Goal: Task Accomplishment & Management: Manage account settings

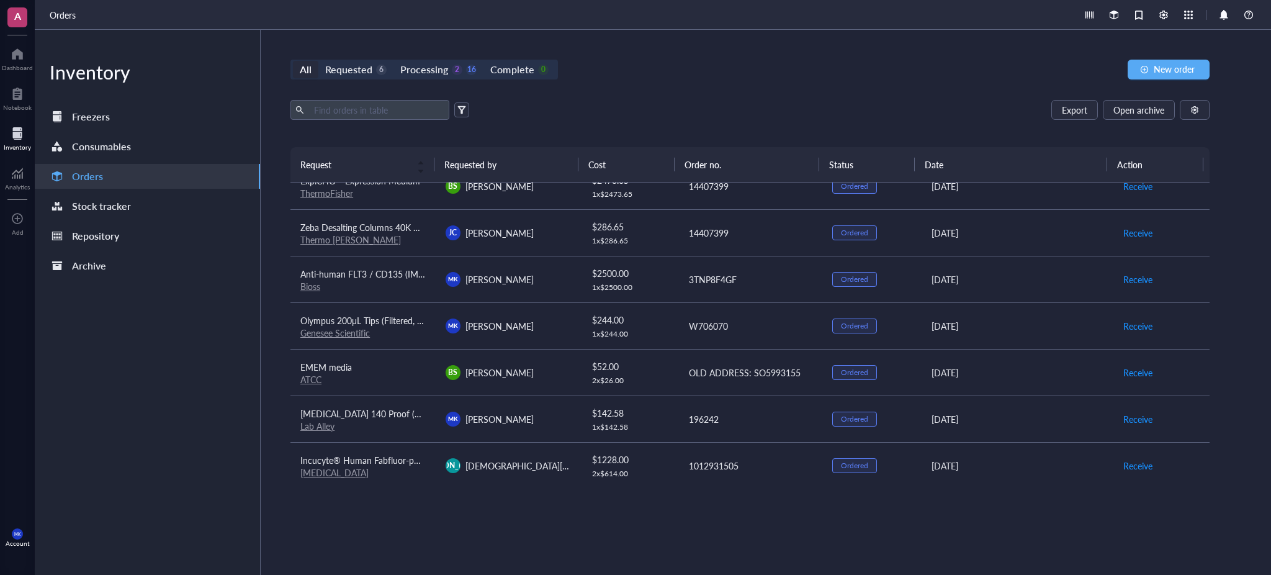
scroll to position [676, 0]
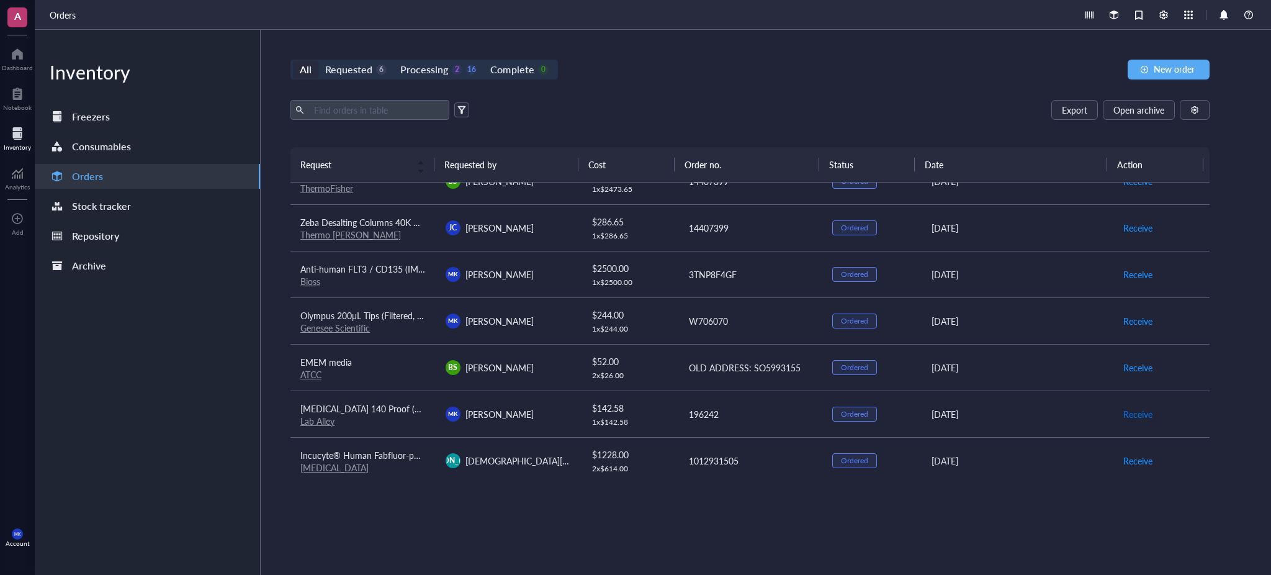
click at [1129, 415] on span "Receive" at bounding box center [1138, 414] width 29 height 14
click at [1128, 413] on span "Archive order" at bounding box center [1150, 414] width 52 height 14
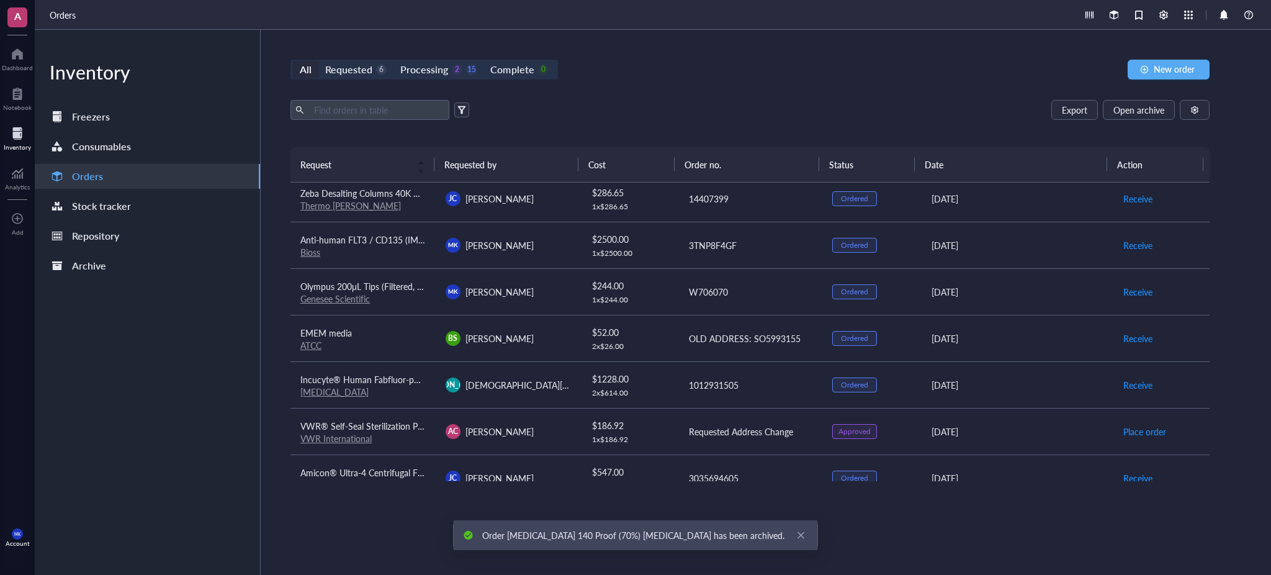
scroll to position [703, 0]
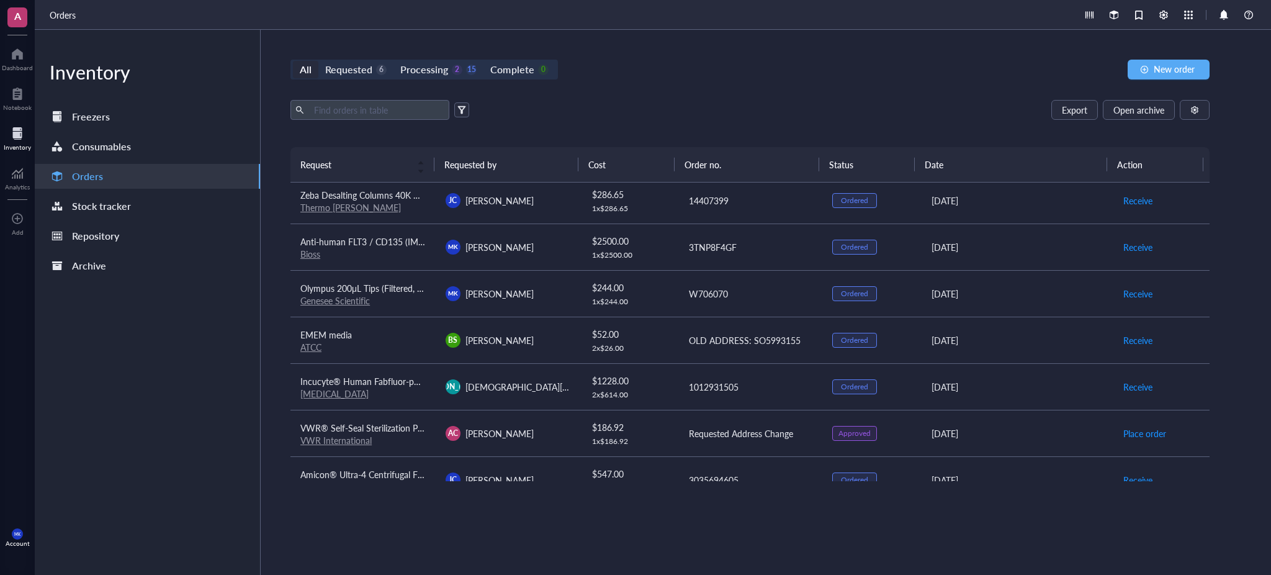
click at [742, 377] on td "1012931505" at bounding box center [750, 386] width 145 height 47
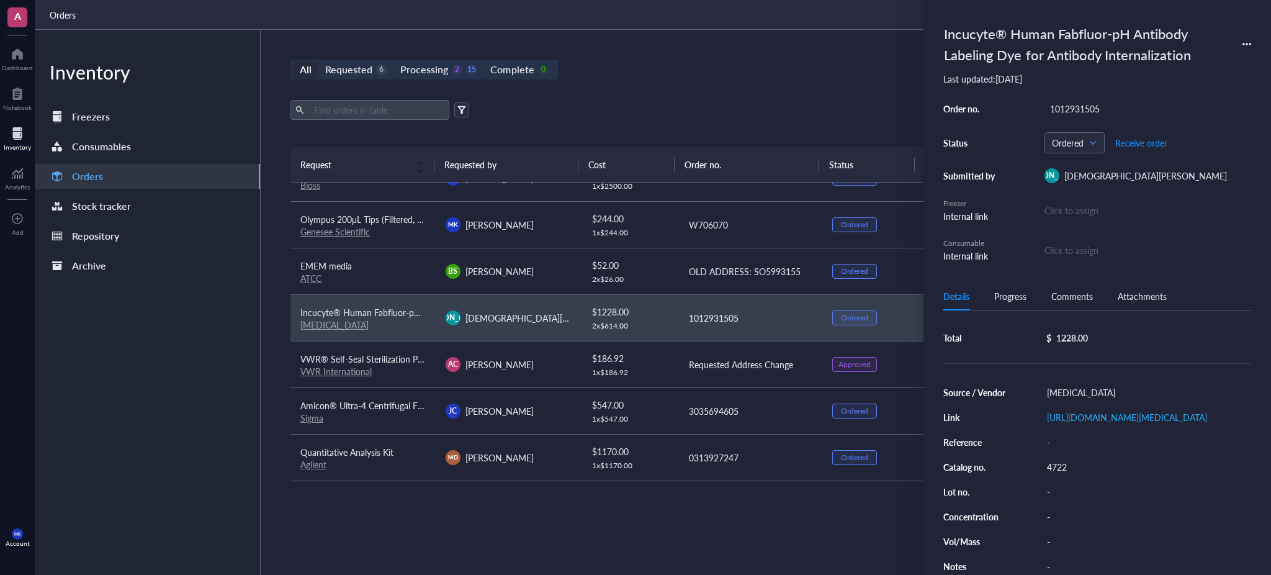
scroll to position [0, 0]
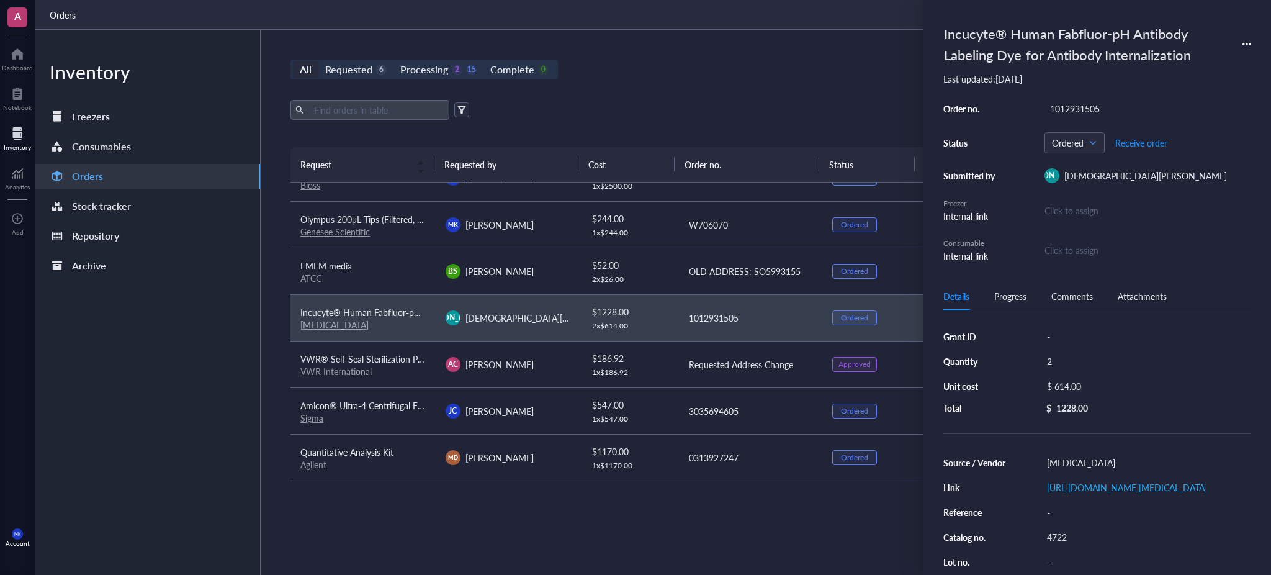
click at [736, 93] on div "All Requested 6 Processing 2 15 Complete 0 New order Export Open archive Reques…" at bounding box center [750, 302] width 979 height 545
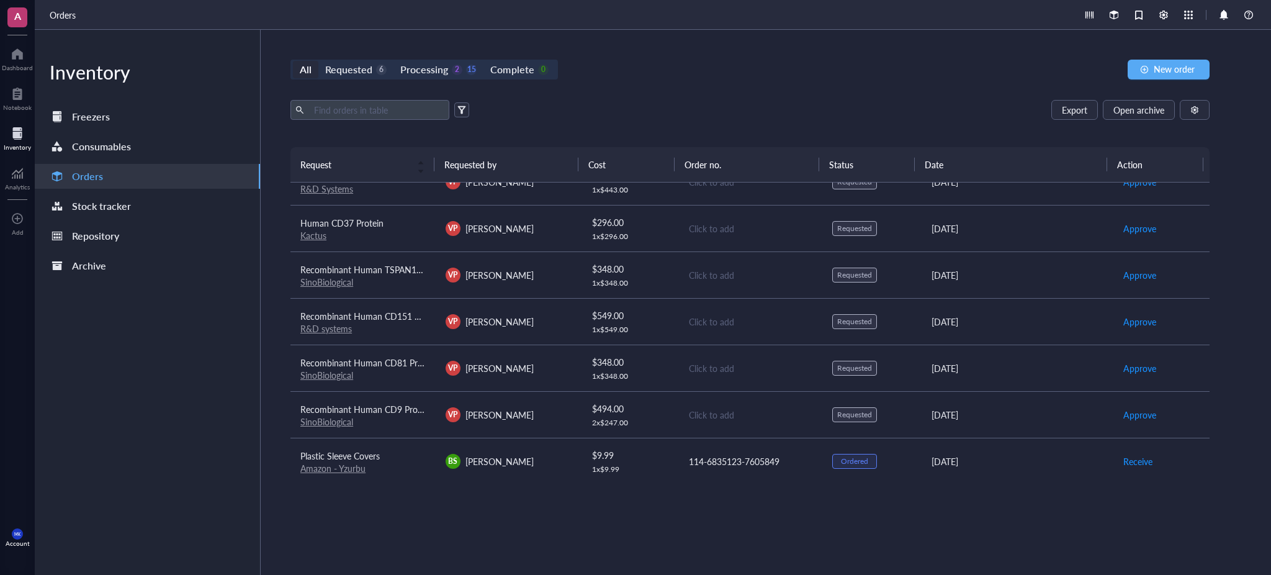
scroll to position [30, 0]
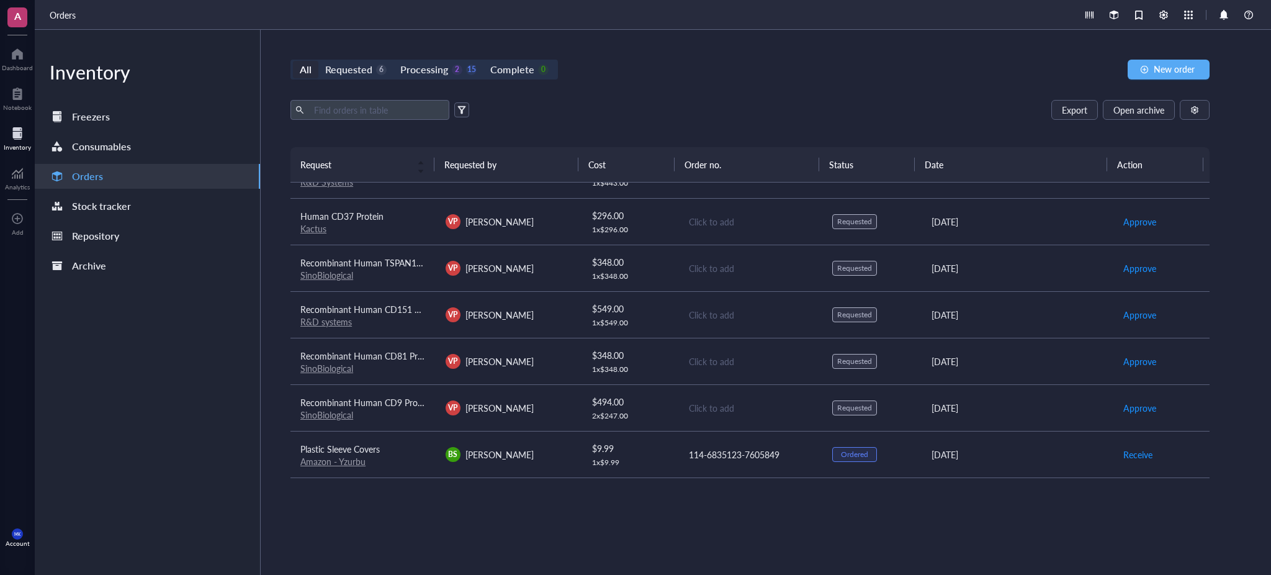
click at [552, 402] on div "VP [PERSON_NAME]" at bounding box center [508, 407] width 125 height 15
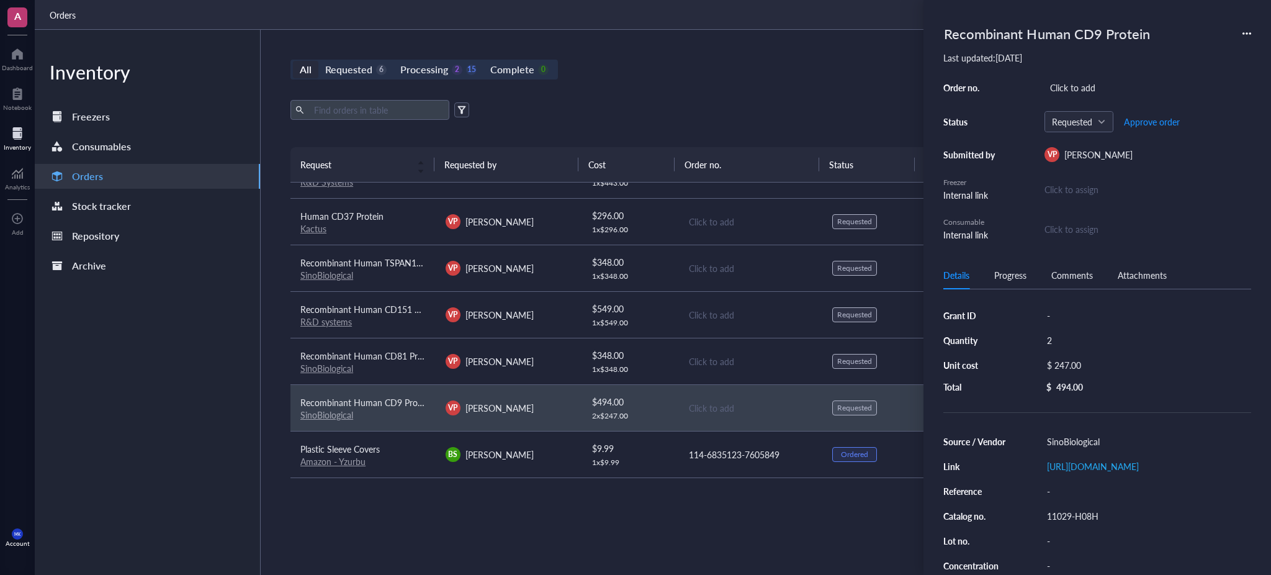
scroll to position [5, 0]
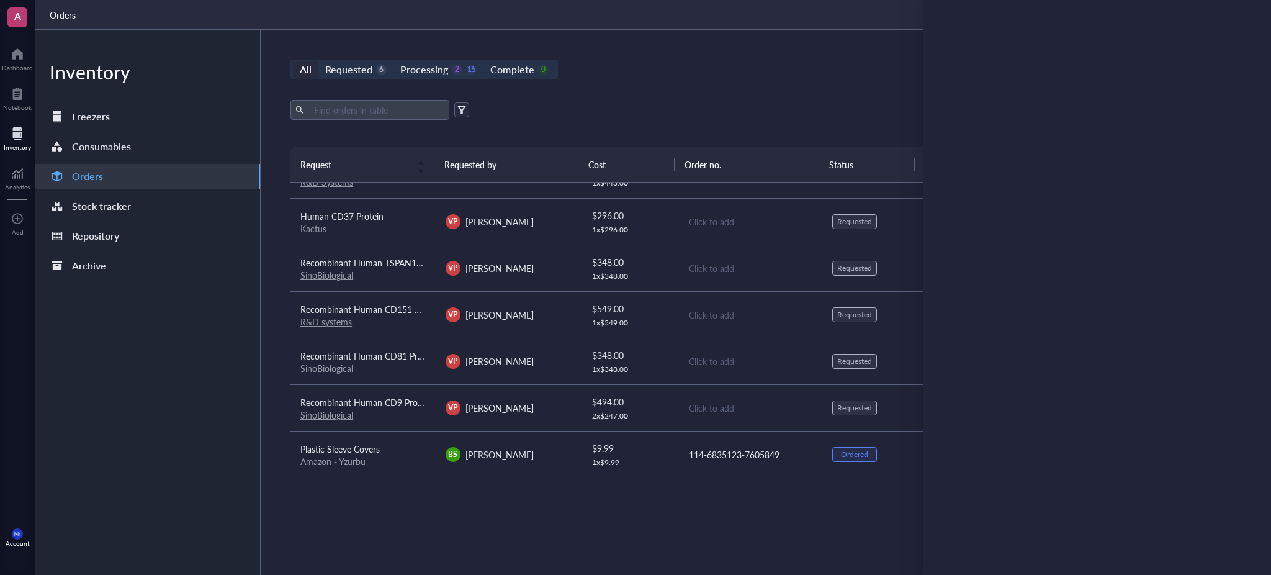
click at [781, 78] on div "All Requested 6 Processing 2 15 Complete 0 New order" at bounding box center [750, 70] width 919 height 20
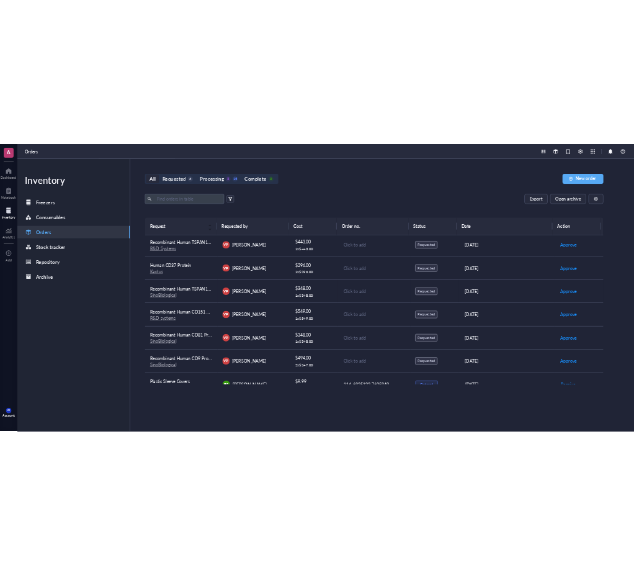
scroll to position [3, 0]
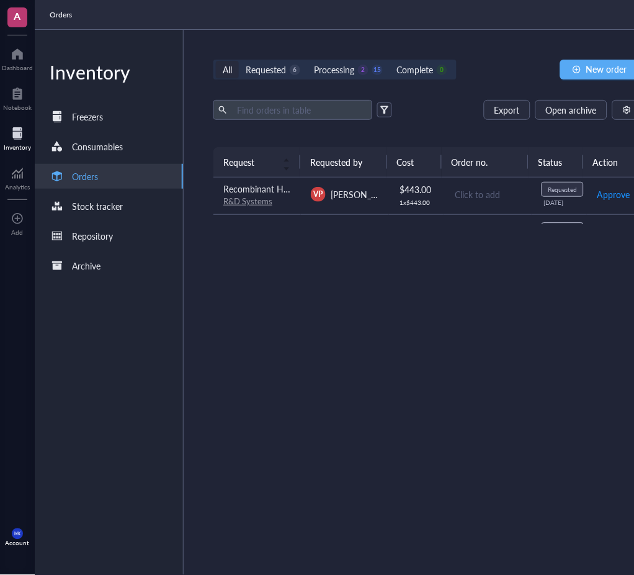
click at [407, 275] on div "Request Requested by Cost Order no. Status Action Recombinant Human TSPAN14-LEL…" at bounding box center [428, 331] width 429 height 369
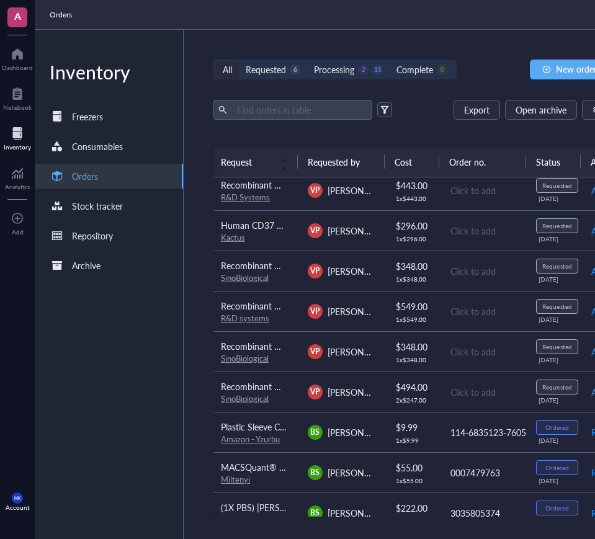
scroll to position [4, 2]
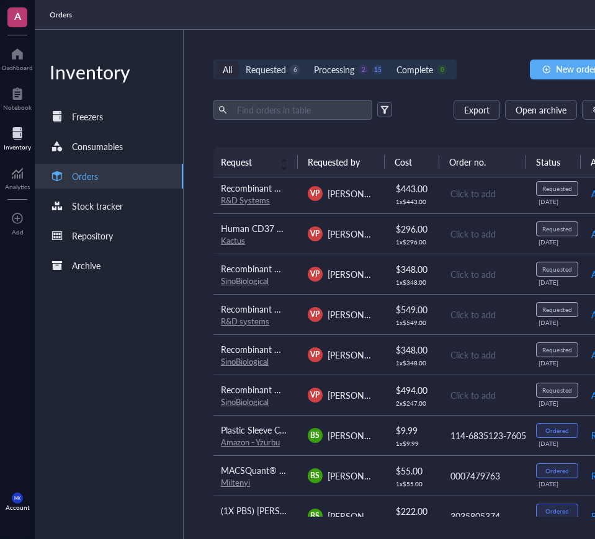
click at [369, 399] on span "[PERSON_NAME]" at bounding box center [362, 395] width 68 height 12
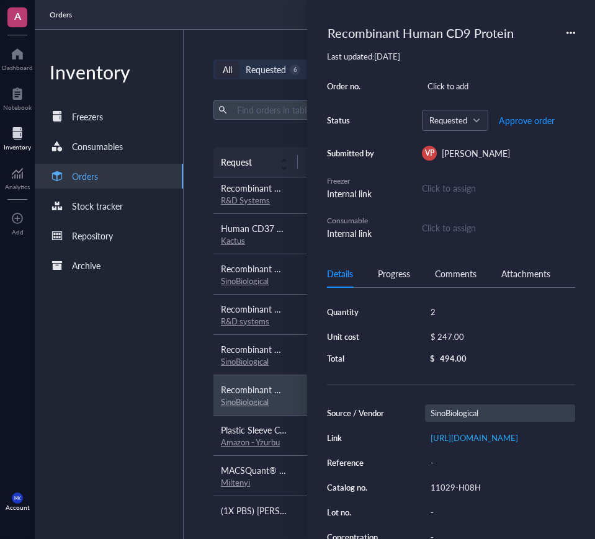
scroll to position [28, 0]
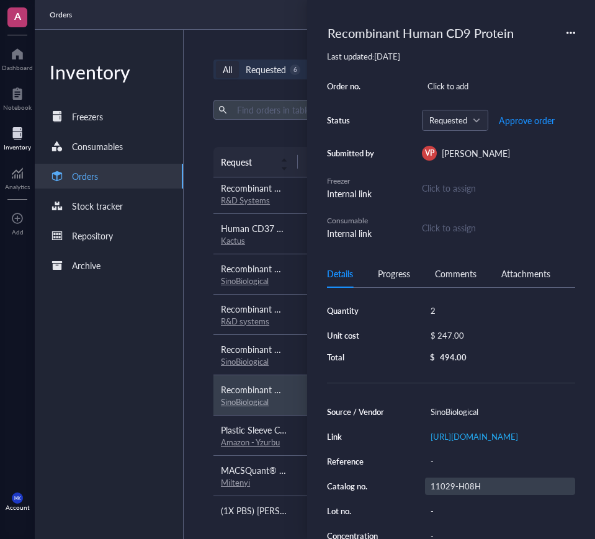
click at [468, 495] on div "11029-H08H" at bounding box center [500, 486] width 150 height 17
click at [468, 495] on input "11029-H08H" at bounding box center [456, 487] width 60 height 16
click at [494, 498] on div "Source / Vendor SinoBiological Link [URL][DOMAIN_NAME] Reference - Catalog no. …" at bounding box center [451, 499] width 248 height 191
click at [492, 495] on div "11029-H08H" at bounding box center [500, 486] width 150 height 17
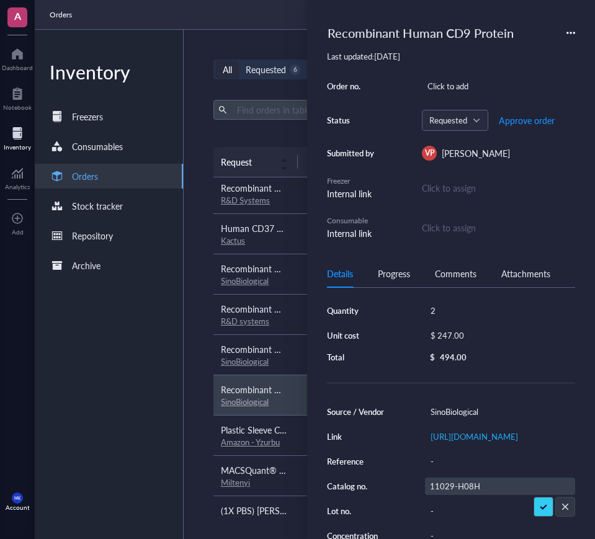
scroll to position [0, 0]
click at [461, 495] on input "11029-H08H" at bounding box center [456, 487] width 60 height 16
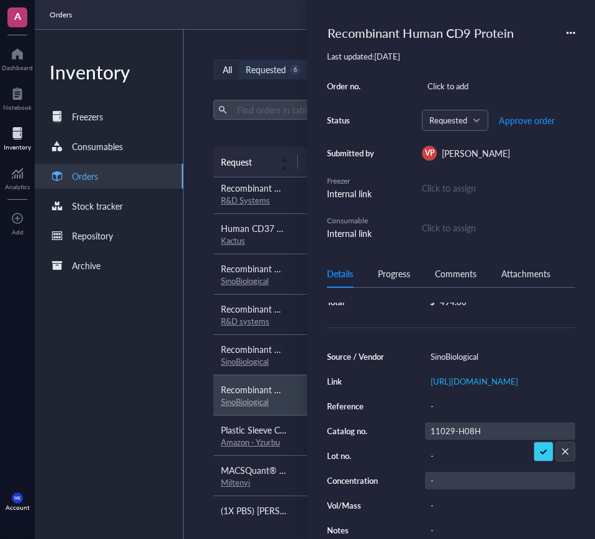
click at [457, 484] on div "-" at bounding box center [500, 480] width 150 height 17
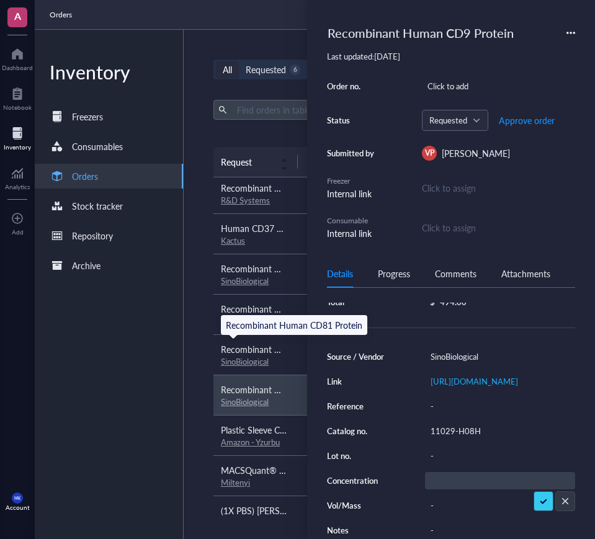
click at [284, 353] on span "Recombinant Human CD81 Protein" at bounding box center [289, 349] width 137 height 12
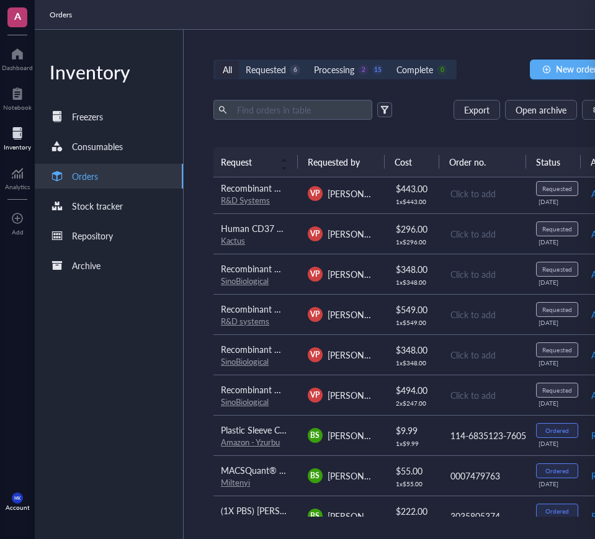
click at [300, 385] on td "VP [PERSON_NAME]" at bounding box center [341, 395] width 87 height 40
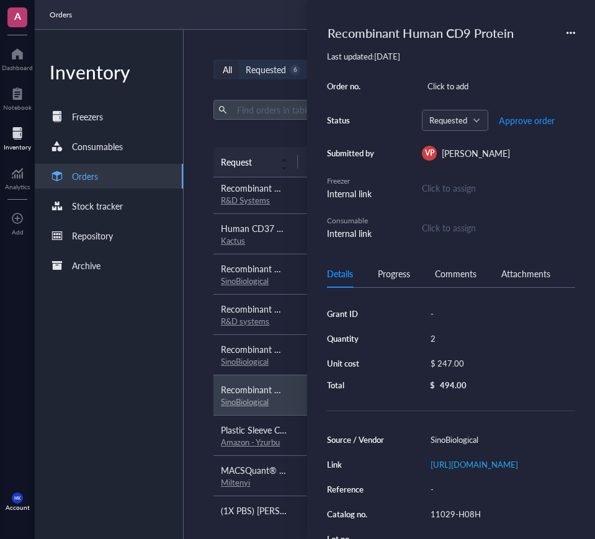
click at [294, 354] on td "Recombinant Human CD81 Protein SinoBiological" at bounding box center [254, 355] width 87 height 40
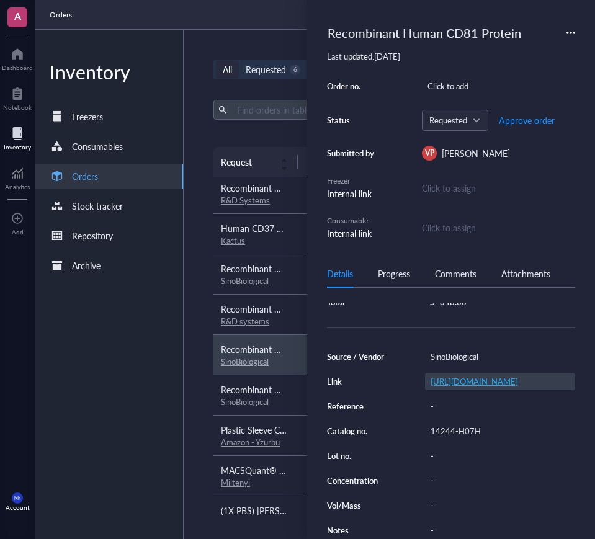
scroll to position [93, 0]
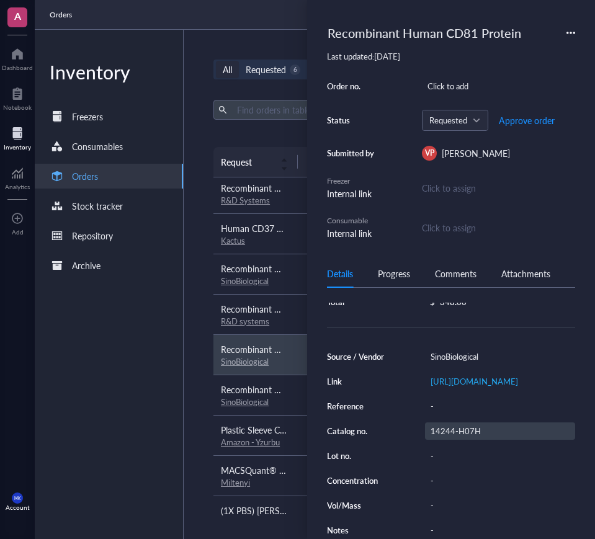
click at [464, 440] on div "14244-H07H" at bounding box center [500, 431] width 150 height 17
click at [464, 440] on input "14244-H07H" at bounding box center [456, 431] width 60 height 16
click at [154, 361] on div "Inventory Freezers Consumables Orders Stock tracker Repository Archive" at bounding box center [109, 285] width 149 height 510
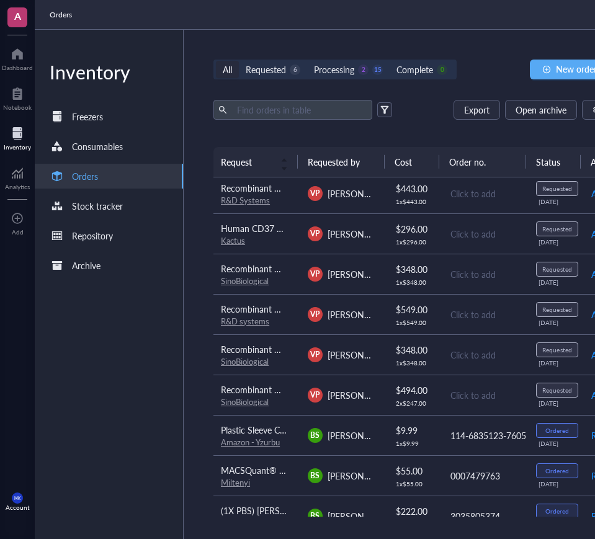
click at [379, 271] on td "VP [PERSON_NAME]" at bounding box center [341, 274] width 87 height 40
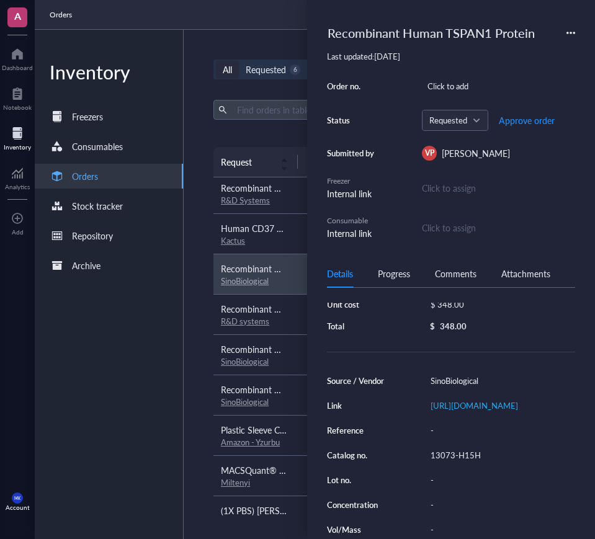
scroll to position [63, 0]
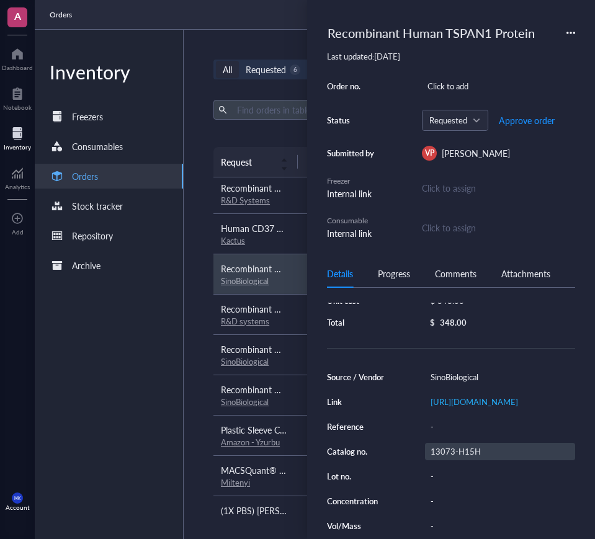
click at [474, 461] on div "13073-H15H" at bounding box center [500, 451] width 150 height 17
click at [165, 412] on div "Inventory Freezers Consumables Orders Stock tracker Repository Archive" at bounding box center [109, 285] width 149 height 510
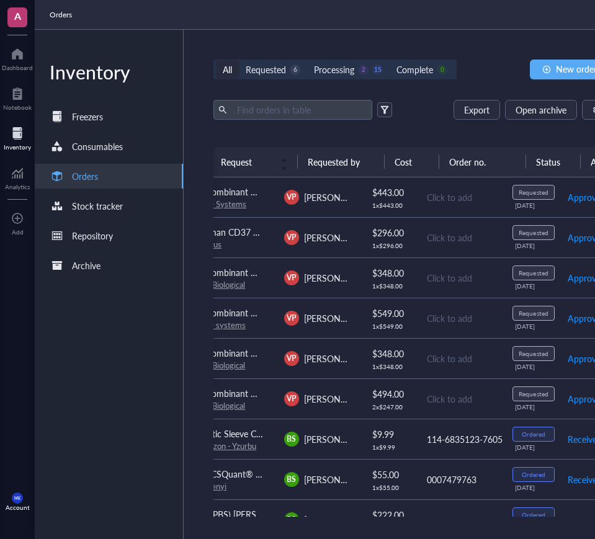
scroll to position [0, 32]
click at [574, 361] on span "Approve" at bounding box center [584, 359] width 33 height 14
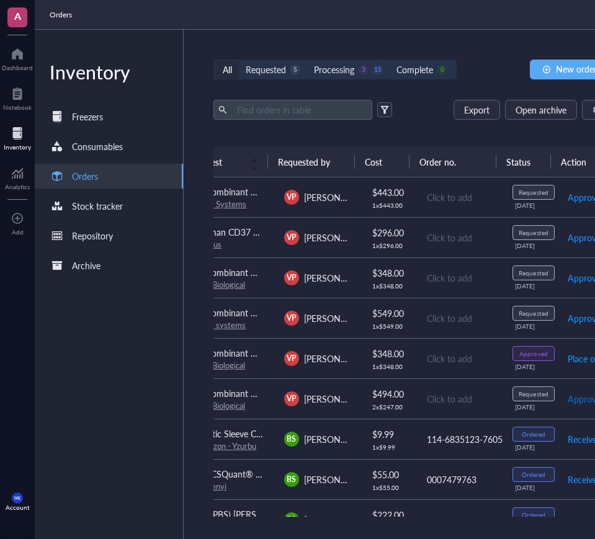
click at [575, 396] on span "Approve" at bounding box center [584, 399] width 33 height 14
click at [569, 276] on span "Approve" at bounding box center [584, 278] width 33 height 14
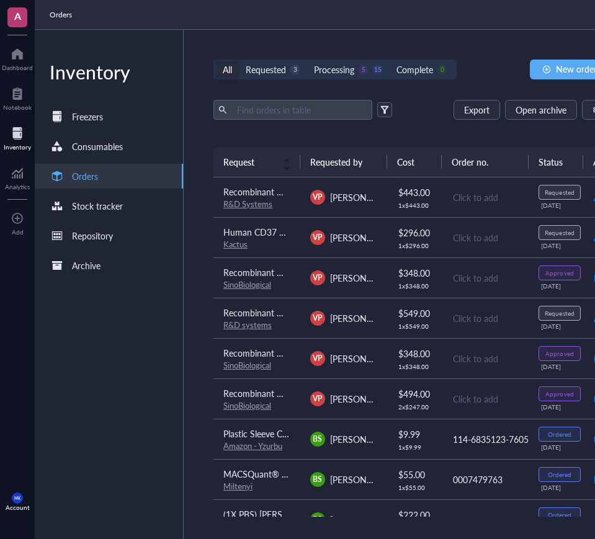
click at [251, 236] on span "Human CD37 Protein" at bounding box center [264, 232] width 83 height 12
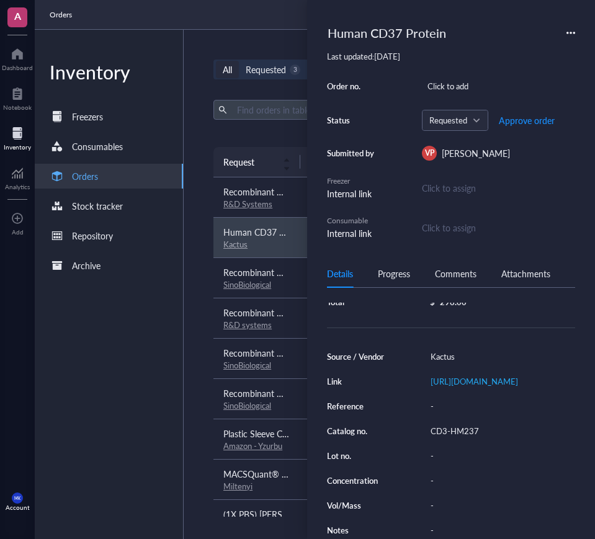
scroll to position [95, 0]
click at [467, 427] on div "CD3-HM237" at bounding box center [500, 431] width 150 height 17
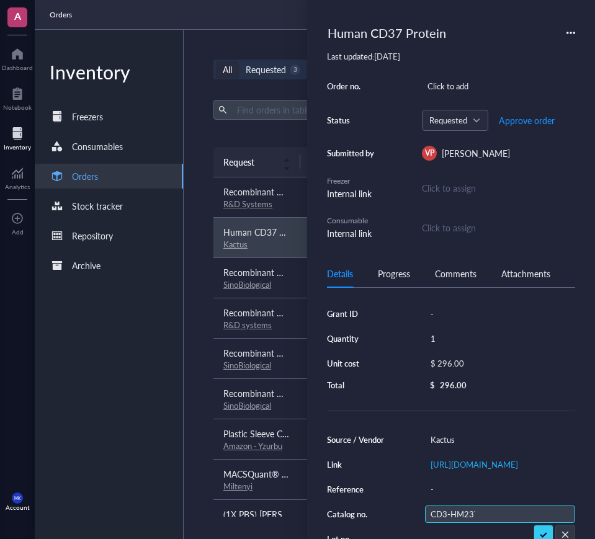
scroll to position [98, 0]
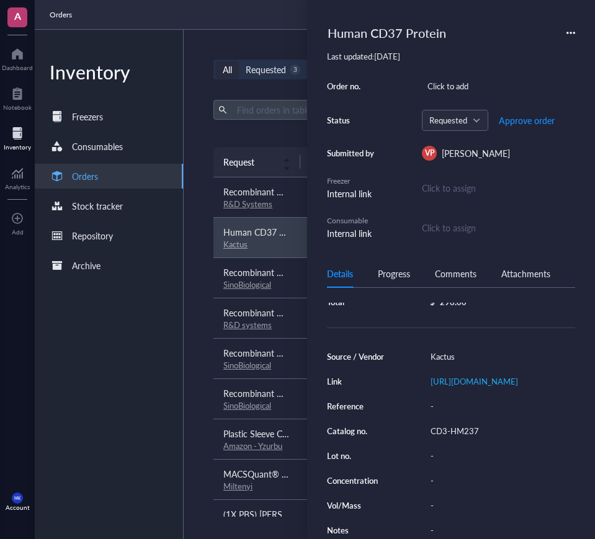
click at [148, 397] on div "Inventory Freezers Consumables Orders Stock tracker Repository Archive" at bounding box center [109, 285] width 149 height 510
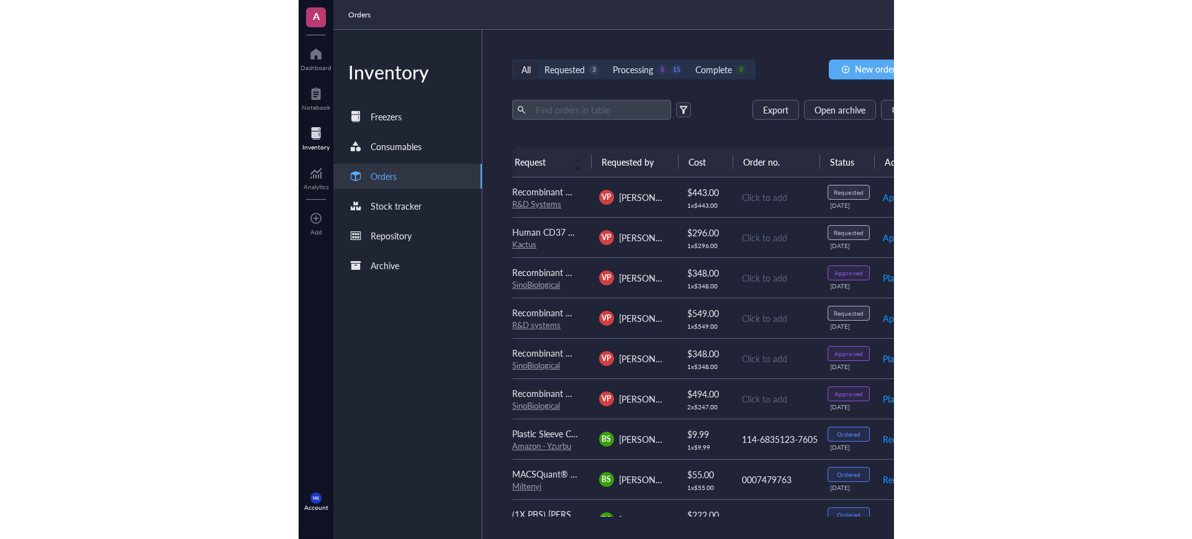
scroll to position [0, 38]
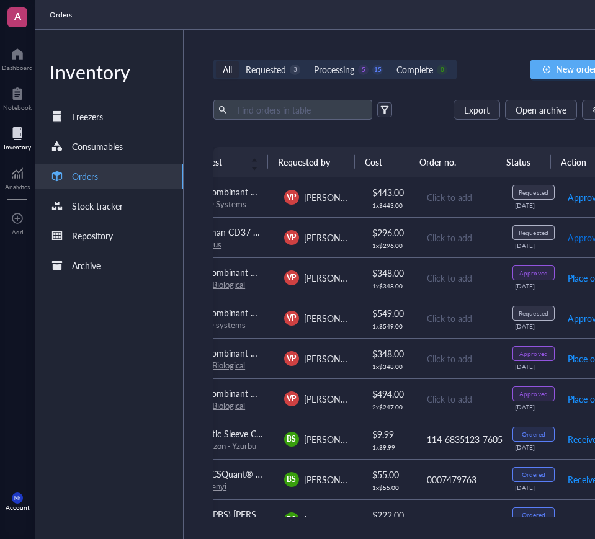
click at [572, 235] on span "Approve" at bounding box center [584, 238] width 33 height 14
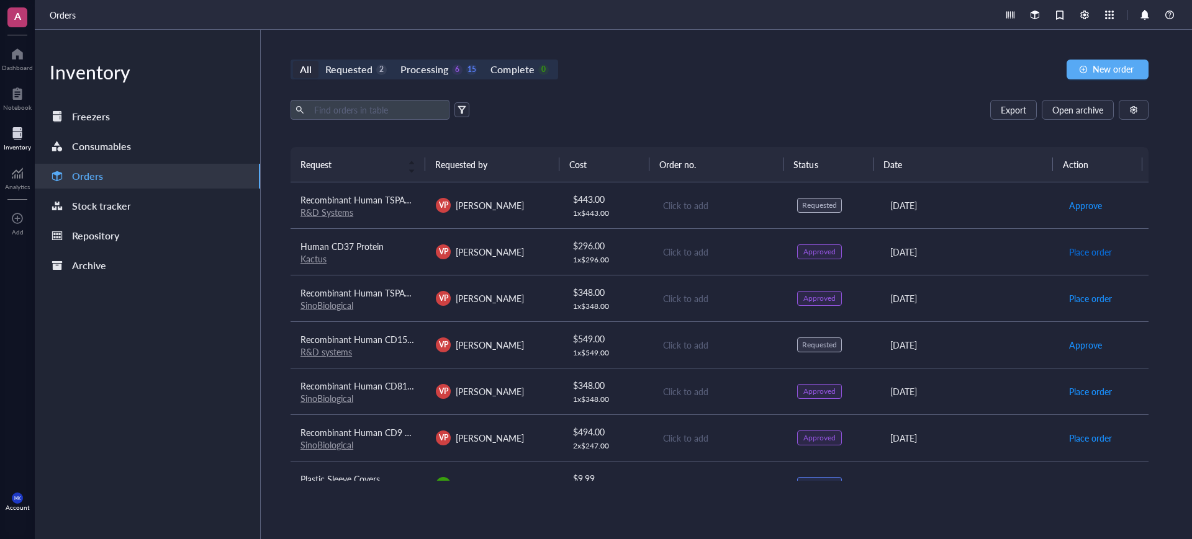
scroll to position [0, 0]
click at [748, 348] on div "Click to add" at bounding box center [720, 345] width 114 height 14
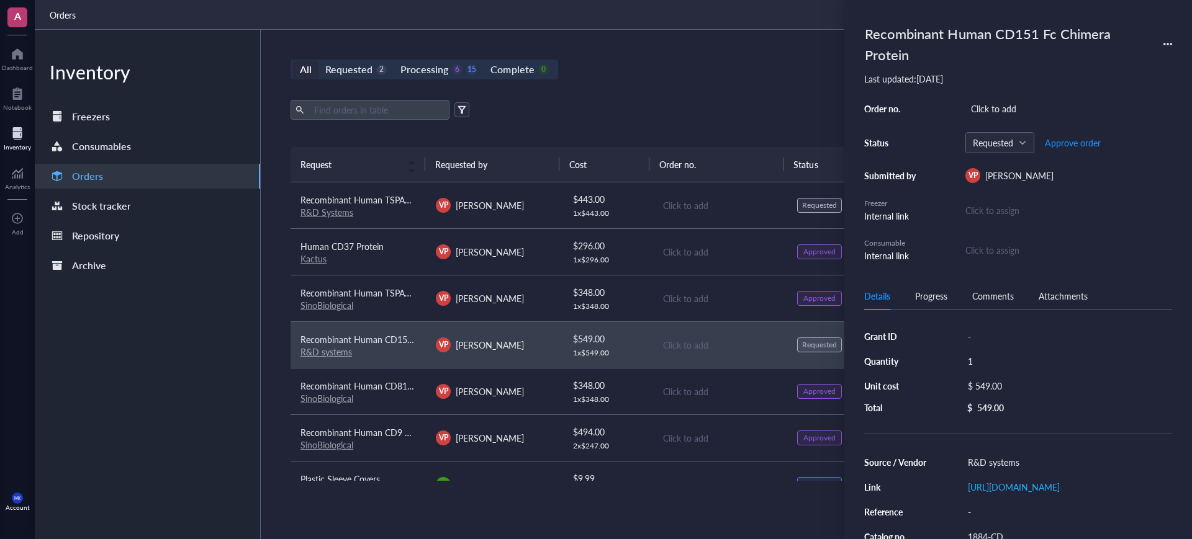
click at [721, 199] on div "Click to add" at bounding box center [720, 206] width 114 height 14
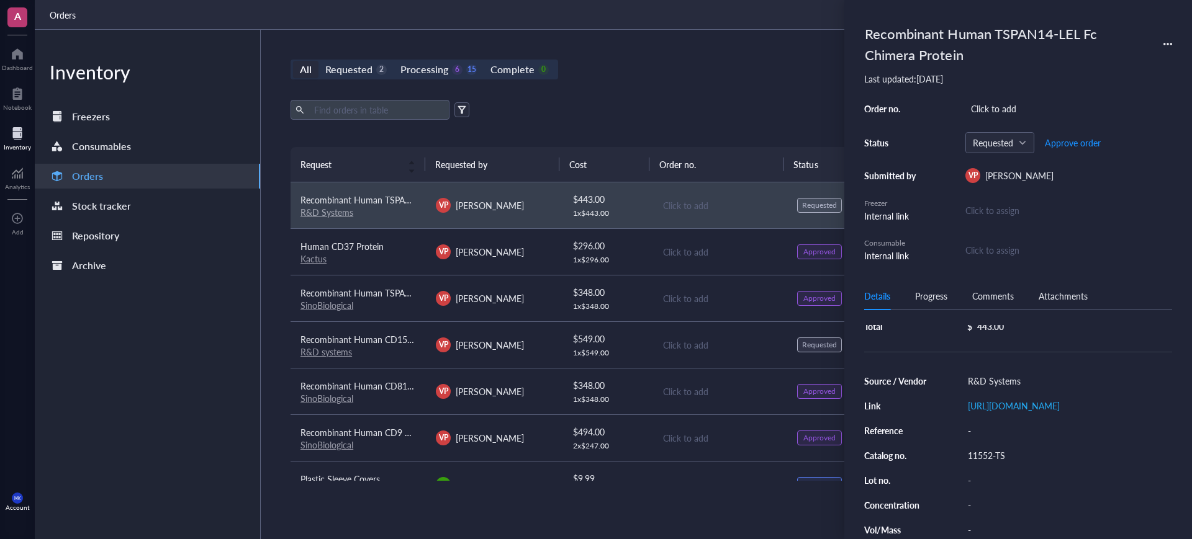
scroll to position [83, 0]
click at [1039, 399] on link "[URL][DOMAIN_NAME]" at bounding box center [1014, 405] width 92 height 12
click at [752, 343] on div "Click to add" at bounding box center [720, 345] width 114 height 14
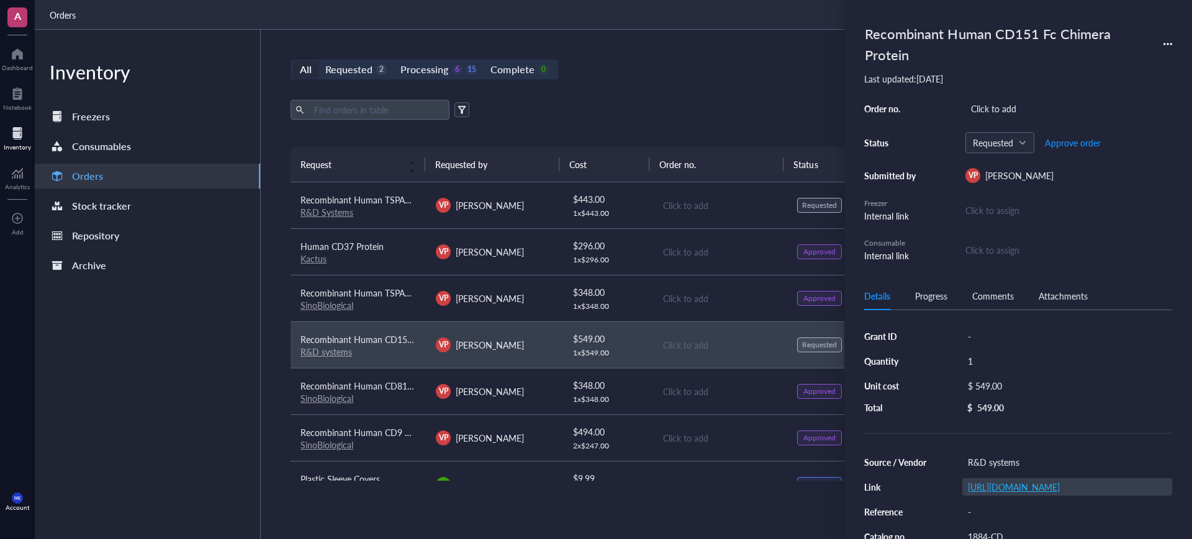
click at [1034, 494] on link "[URL][DOMAIN_NAME]" at bounding box center [1014, 487] width 92 height 12
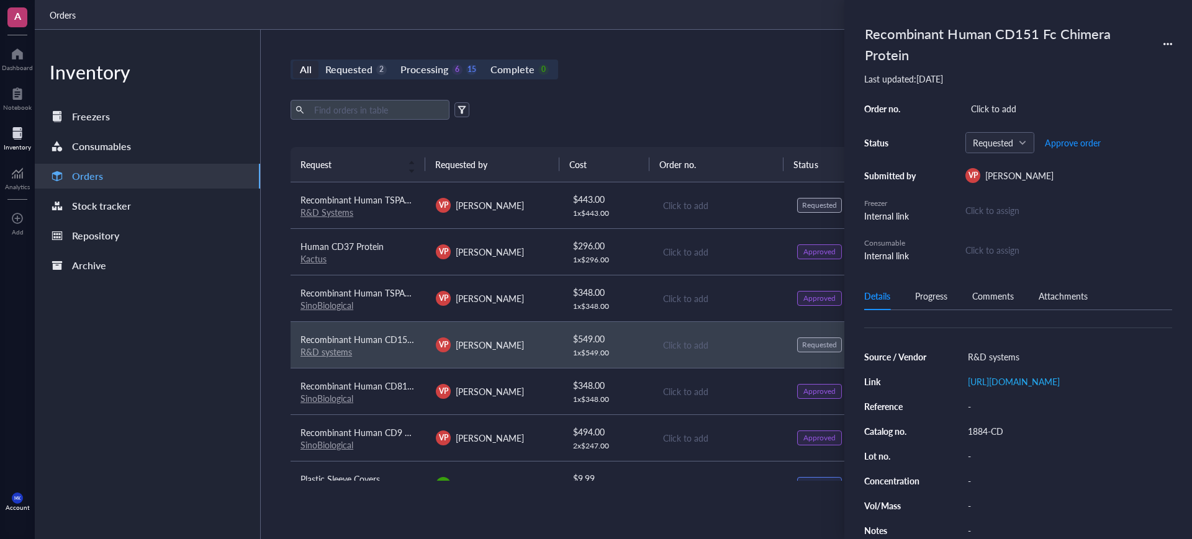
click at [629, 198] on div "$ 443.00" at bounding box center [608, 199] width 70 height 14
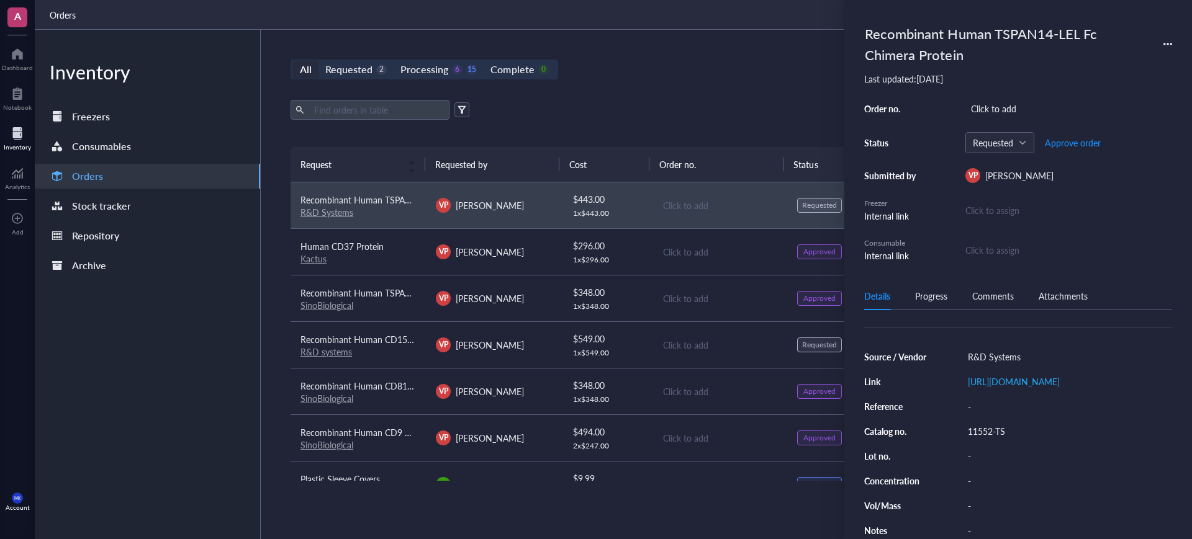
scroll to position [0, 0]
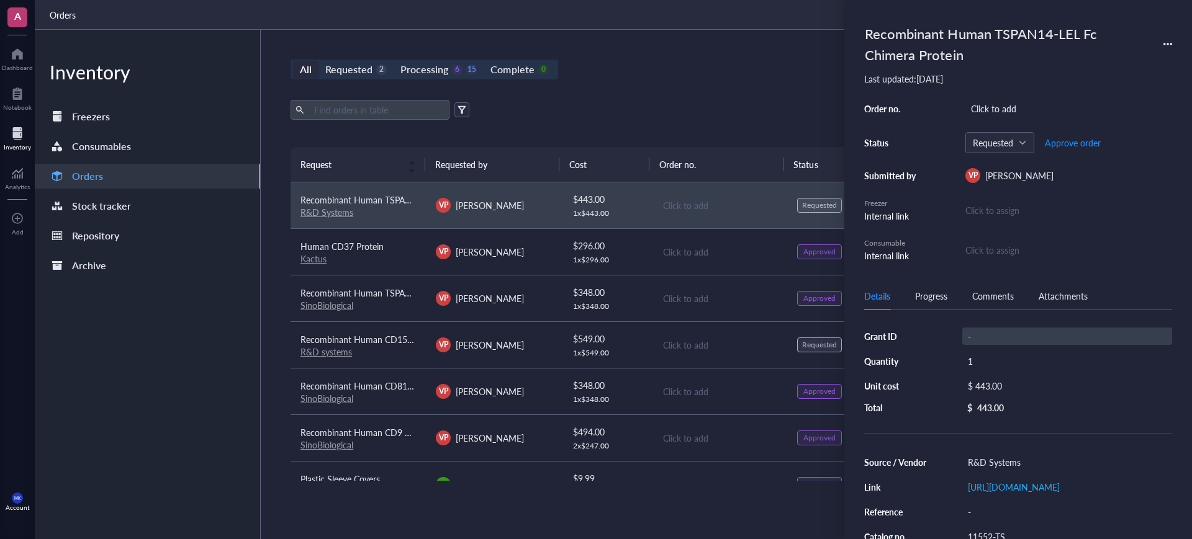
click at [970, 333] on div "-" at bounding box center [1067, 336] width 210 height 17
click at [638, 118] on div "Export Open archive" at bounding box center [720, 110] width 858 height 20
